Goal: Navigation & Orientation: Find specific page/section

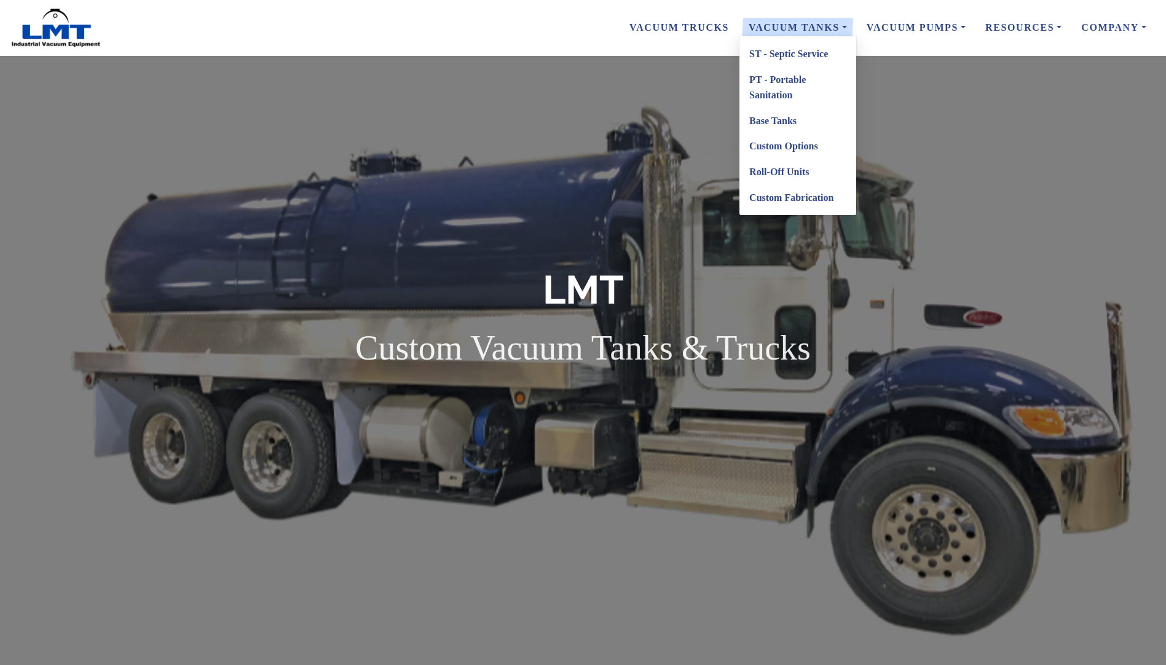
click at [790, 81] on link "PT - Portable Sanitation" at bounding box center [798, 87] width 117 height 41
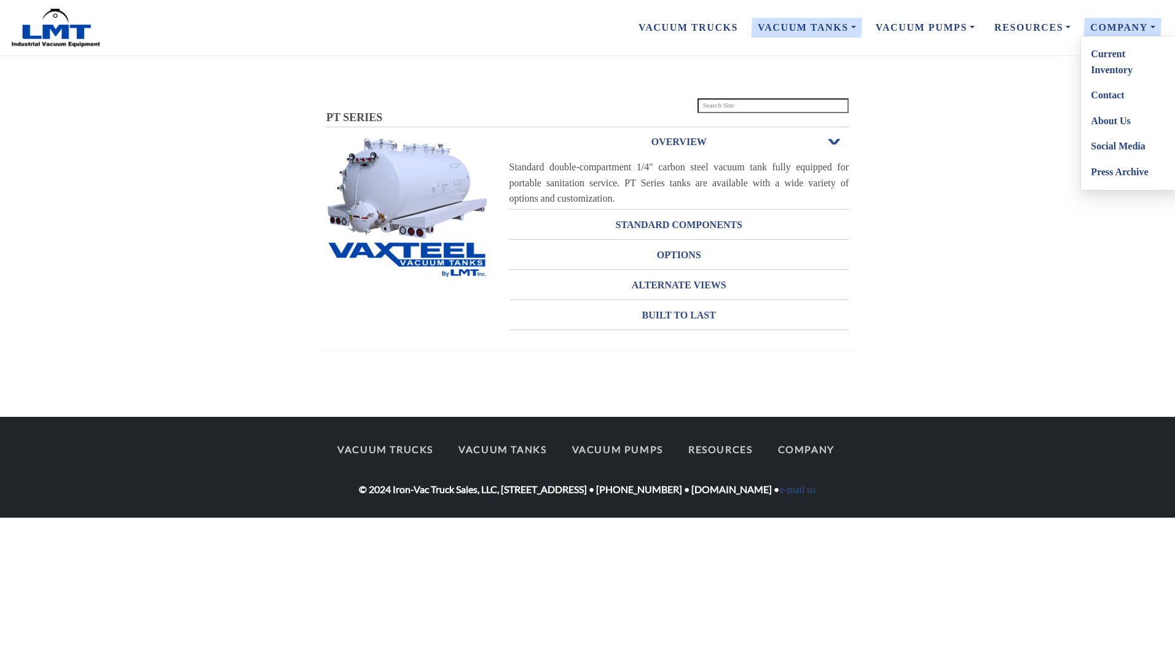
click at [1110, 72] on link "Current Inventory" at bounding box center [1129, 61] width 97 height 41
